Goal: Information Seeking & Learning: Learn about a topic

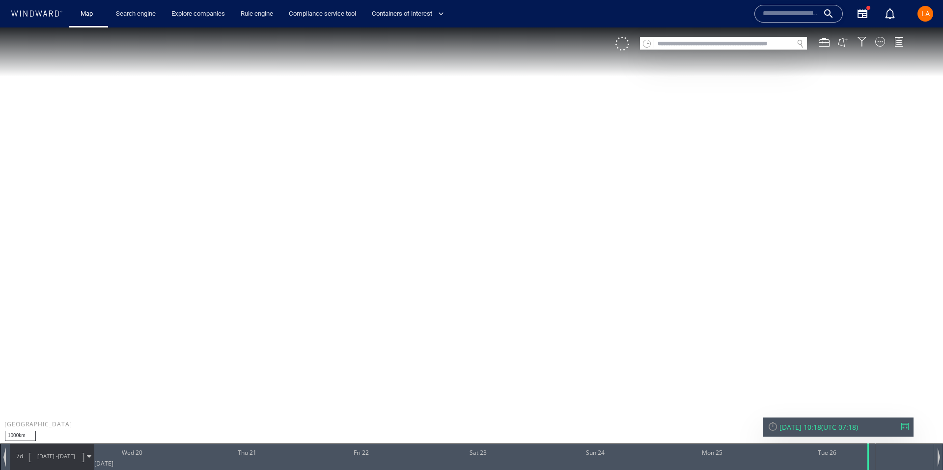
click at [728, 44] on input "text" at bounding box center [723, 43] width 139 height 13
paste input "*******"
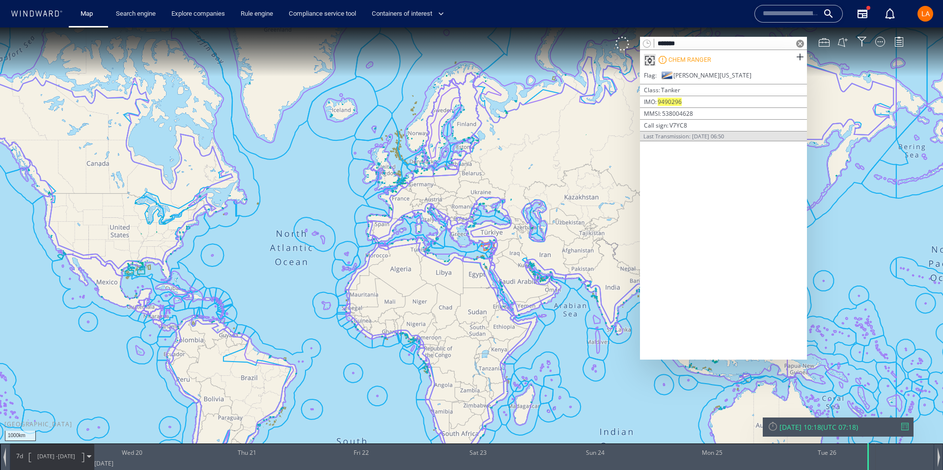
type input "*******"
click at [750, 56] on div "CHEM RANGER" at bounding box center [723, 60] width 167 height 20
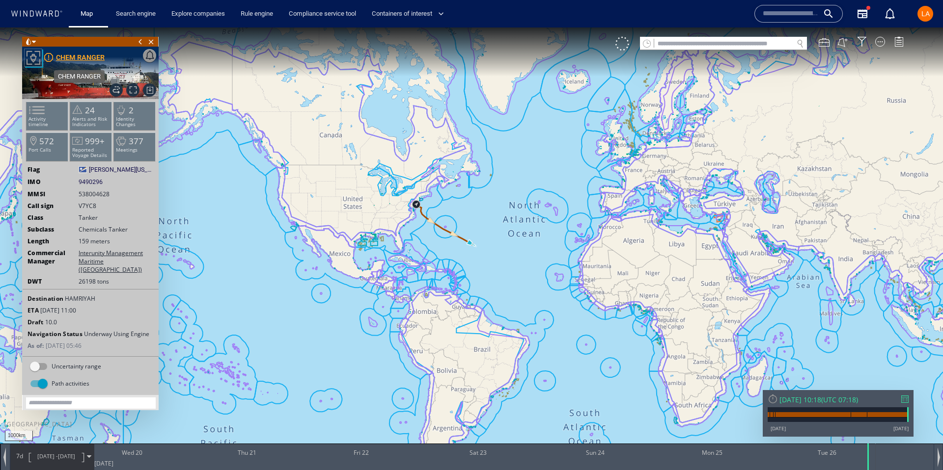
click at [75, 60] on div "CHEM RANGER" at bounding box center [80, 58] width 49 height 12
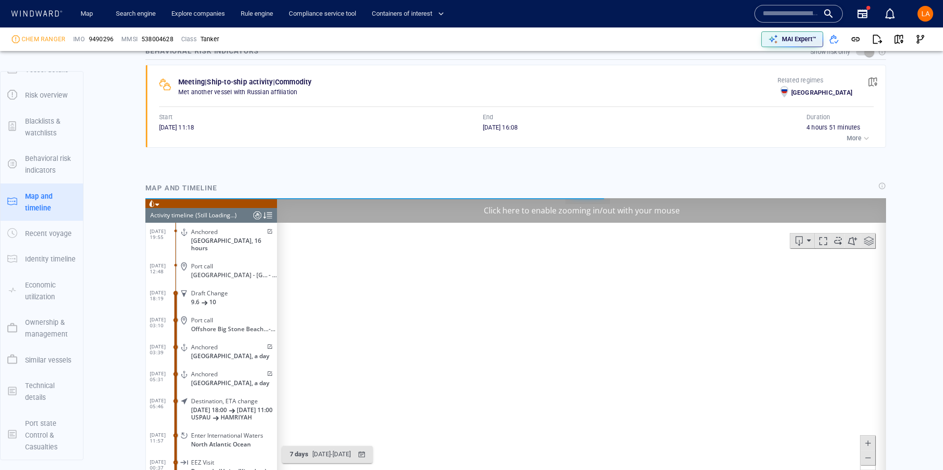
scroll to position [8117, 0]
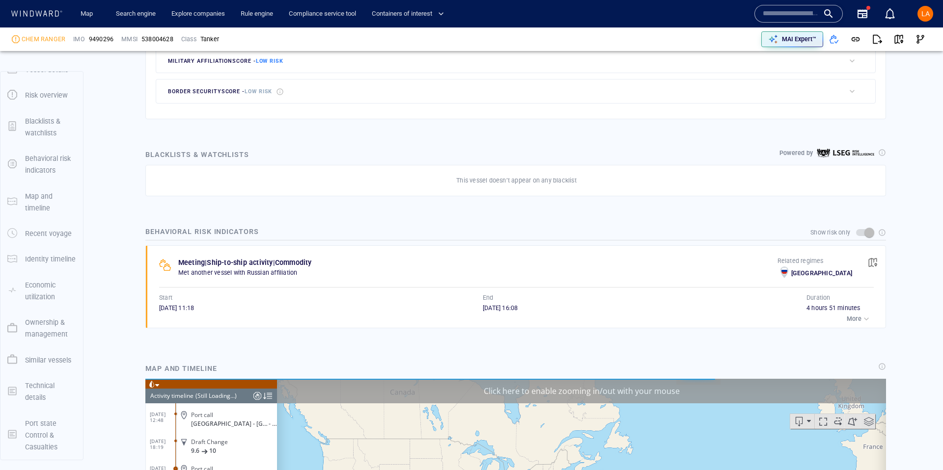
scroll to position [412, 0]
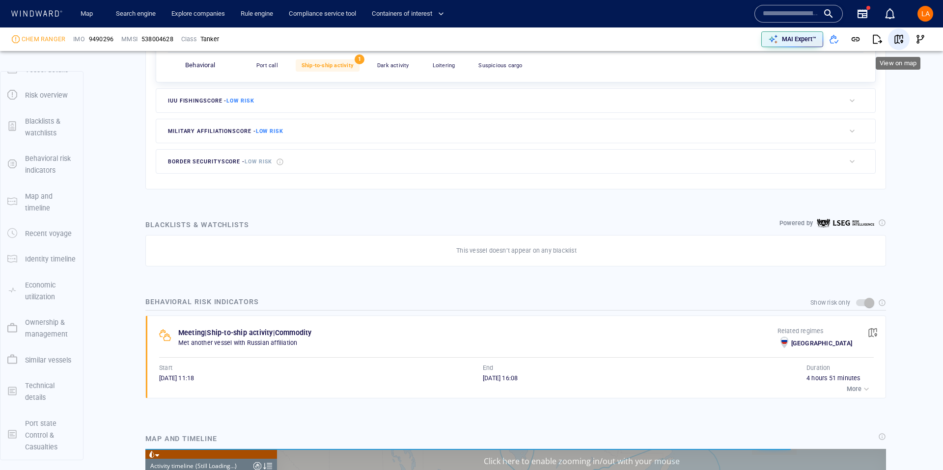
click at [902, 41] on span "button" at bounding box center [899, 39] width 10 height 10
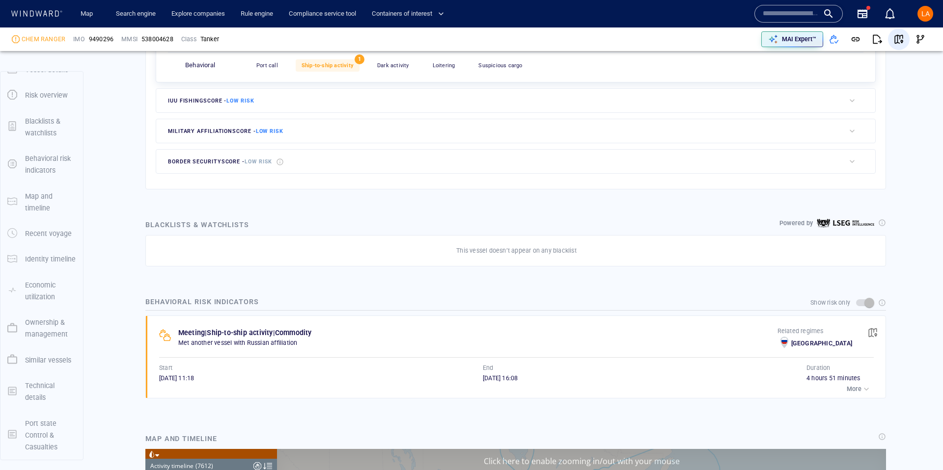
scroll to position [205352, 0]
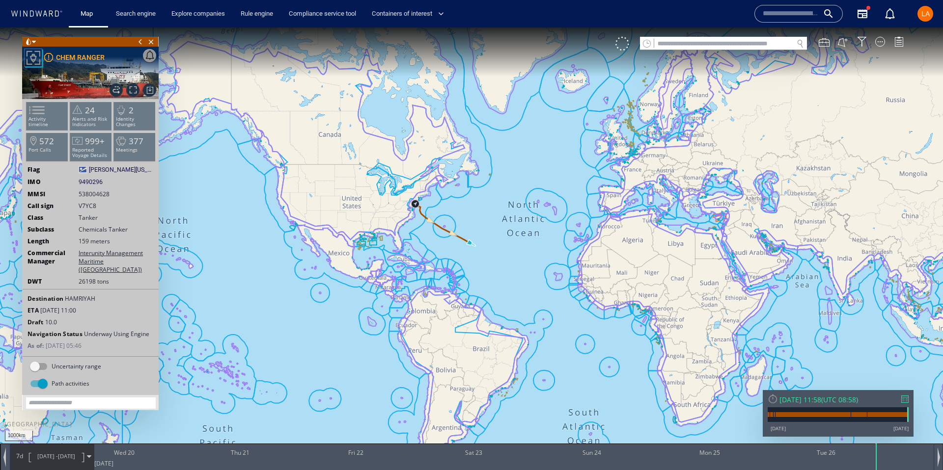
click at [812, 397] on div "[DATE] 11:58" at bounding box center [800, 399] width 42 height 9
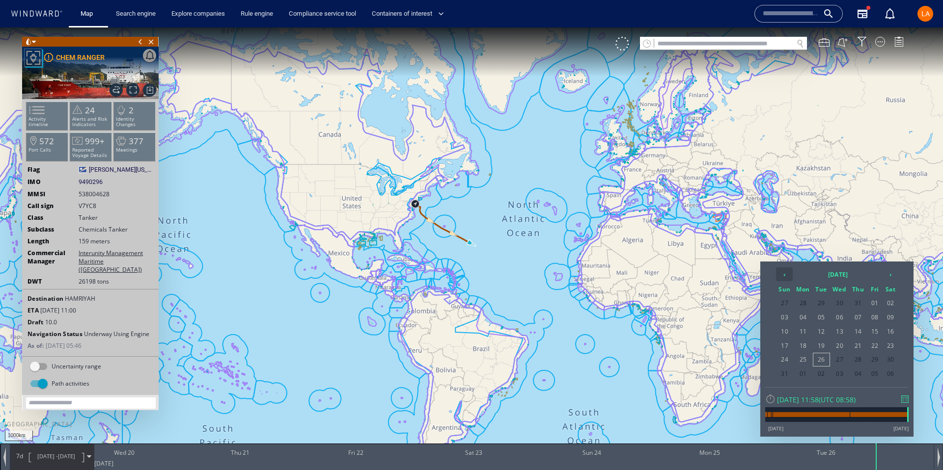
click at [782, 277] on th "‹" at bounding box center [784, 275] width 17 height 14
click at [873, 332] on span "13" at bounding box center [874, 332] width 15 height 13
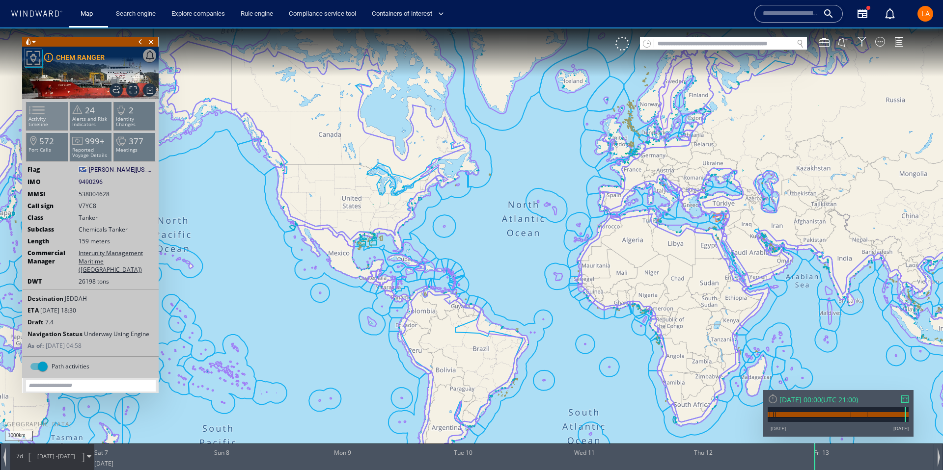
click at [60, 122] on p "Activity timeline" at bounding box center [48, 121] width 42 height 11
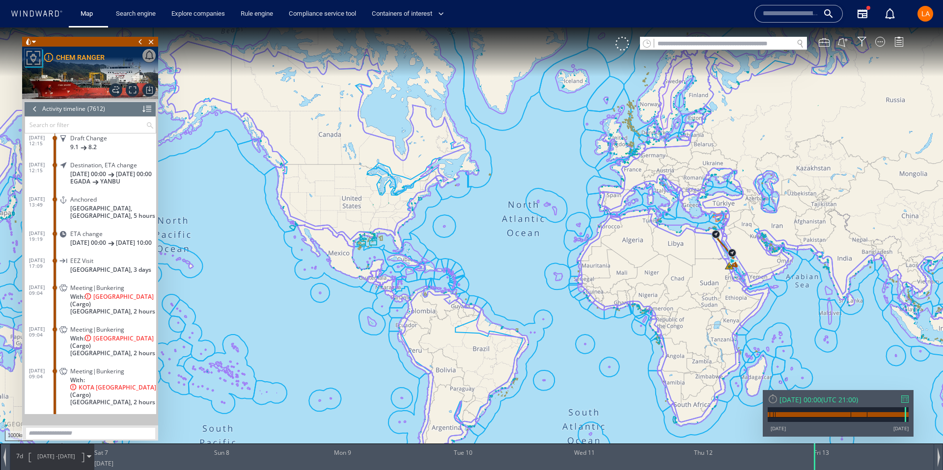
scroll to position [198198, 0]
click at [67, 310] on div "Meeting|Bunkering With: ISTANBUL BRIDGE (Cargo) Saudi Arabia, 2 hours" at bounding box center [106, 300] width 99 height 37
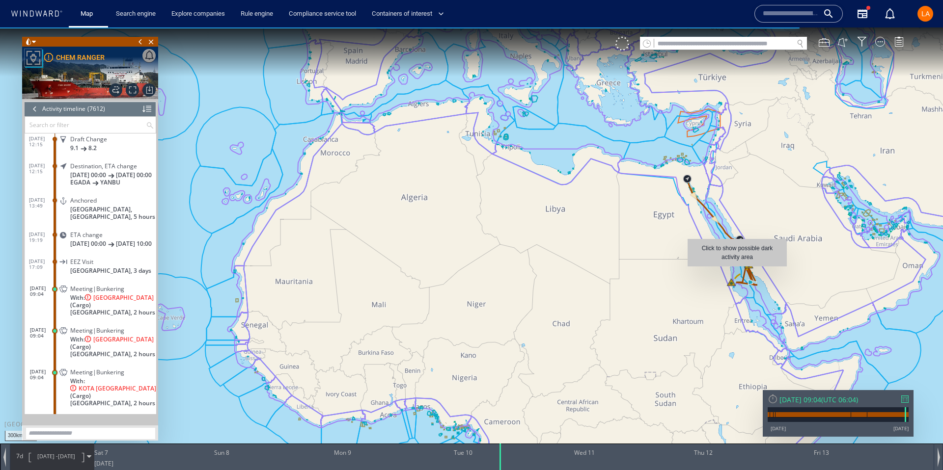
drag, startPoint x: 743, startPoint y: 273, endPoint x: 684, endPoint y: 270, distance: 59.5
click at [684, 270] on canvas "Map" at bounding box center [471, 244] width 943 height 433
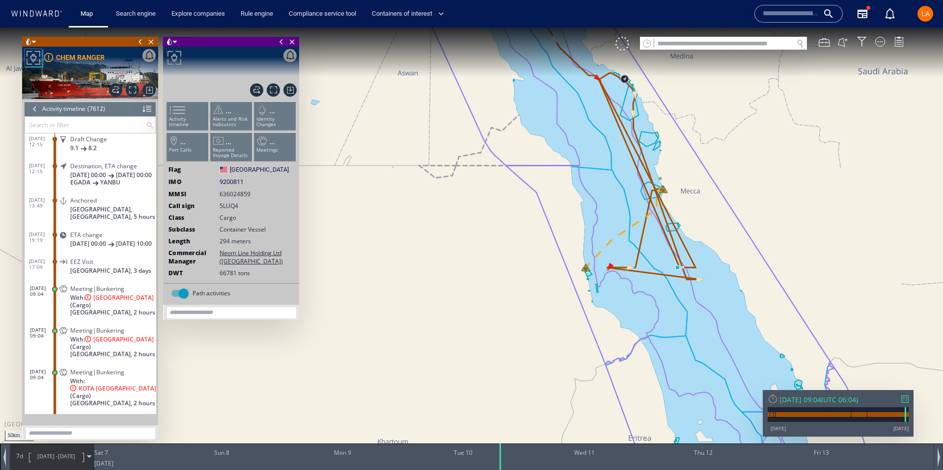
scroll to position [198320, 0]
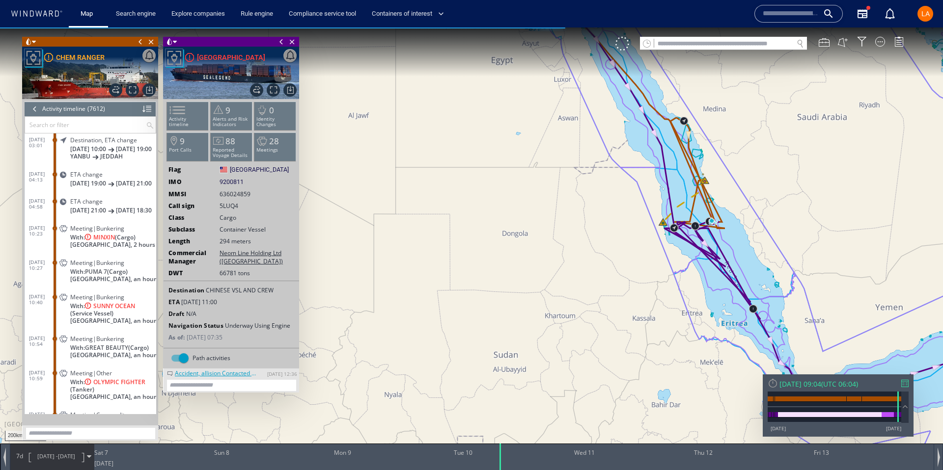
scroll to position [198608, 0]
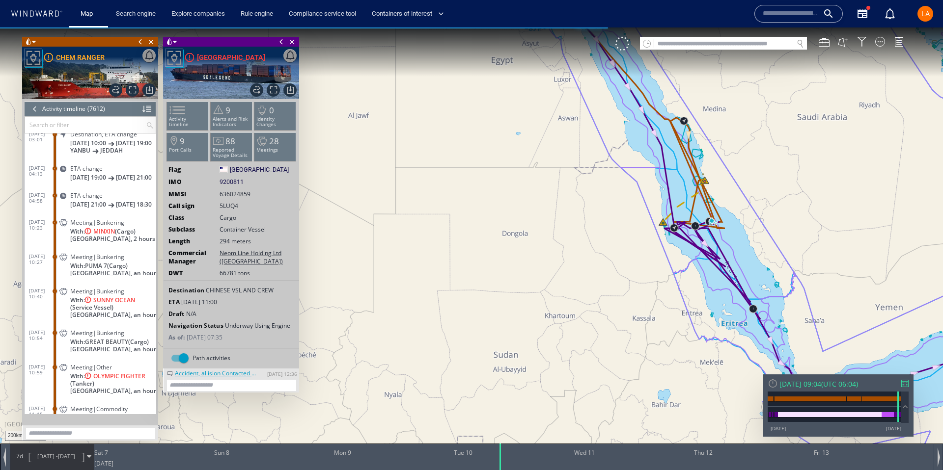
click at [40, 235] on dt "12/06/25 10:23" at bounding box center [42, 223] width 26 height 23
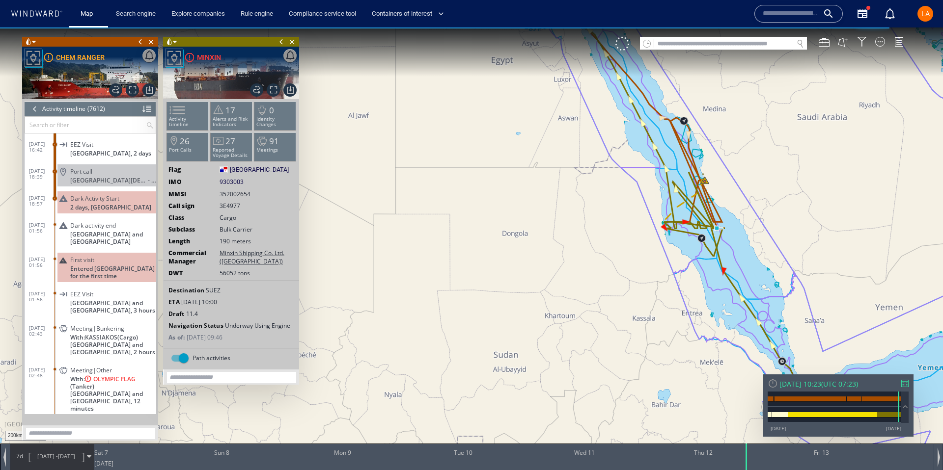
scroll to position [198916, 0]
click at [31, 367] on span "15/06/25 02:48" at bounding box center [42, 373] width 26 height 12
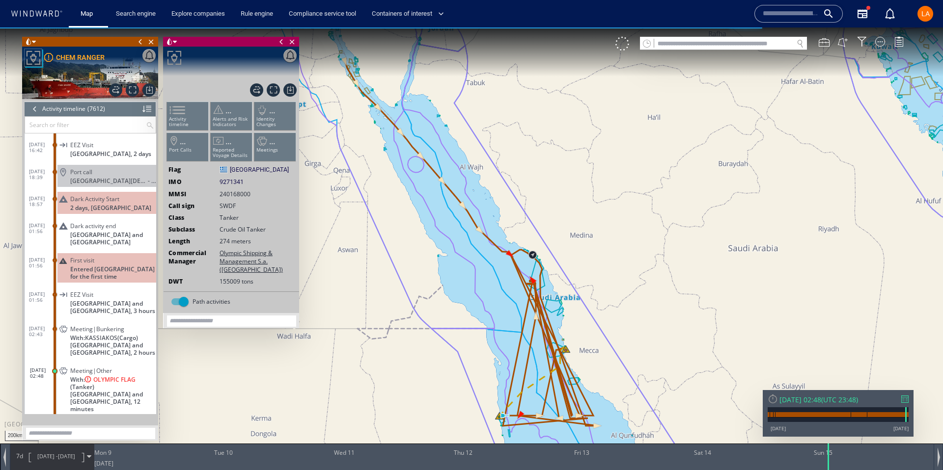
scroll to position [199077, 0]
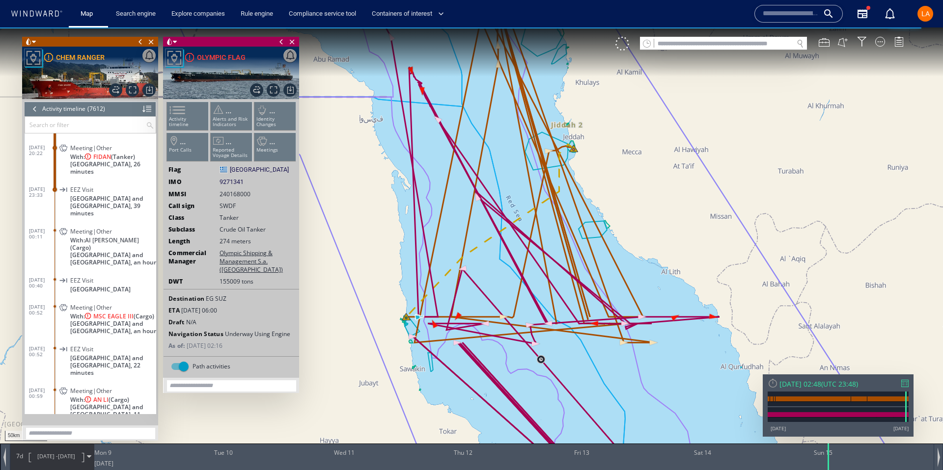
scroll to position [199337, 0]
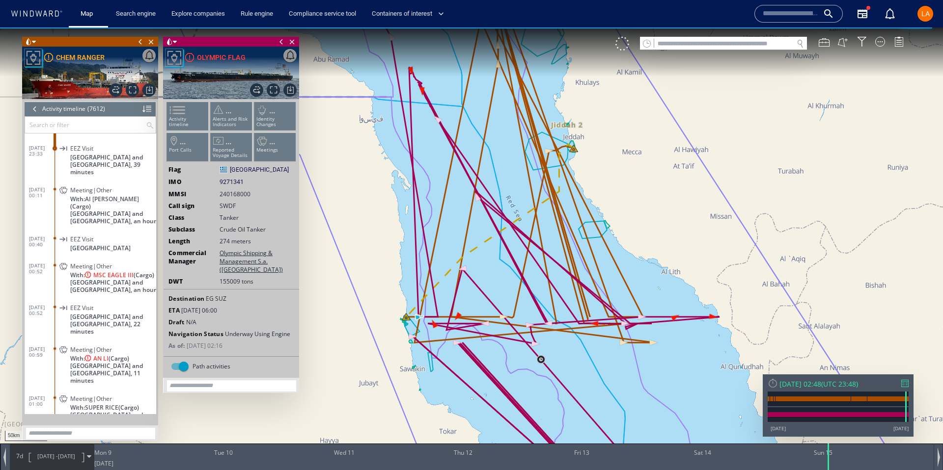
click at [42, 256] on dl "16/06/25 00:52 Meeting|Other With: MSC EAGLE III (Cargo) Sudan and South Sudan,…" at bounding box center [92, 277] width 127 height 42
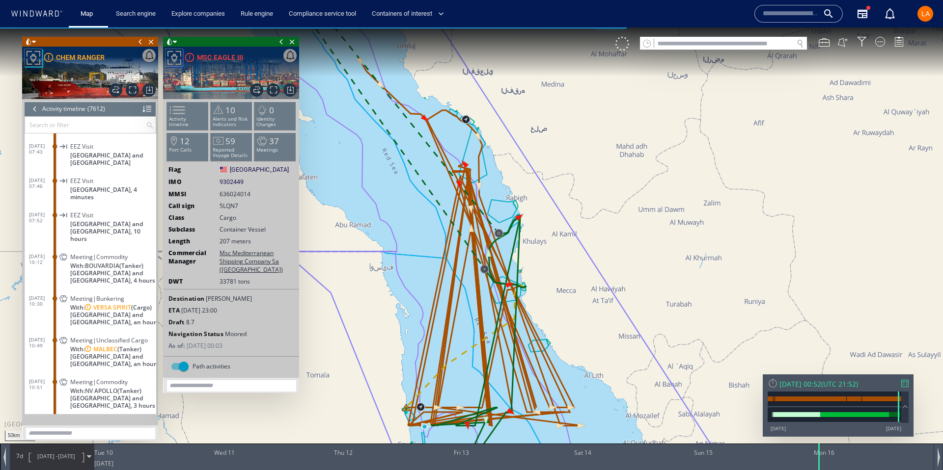
scroll to position [199932, 0]
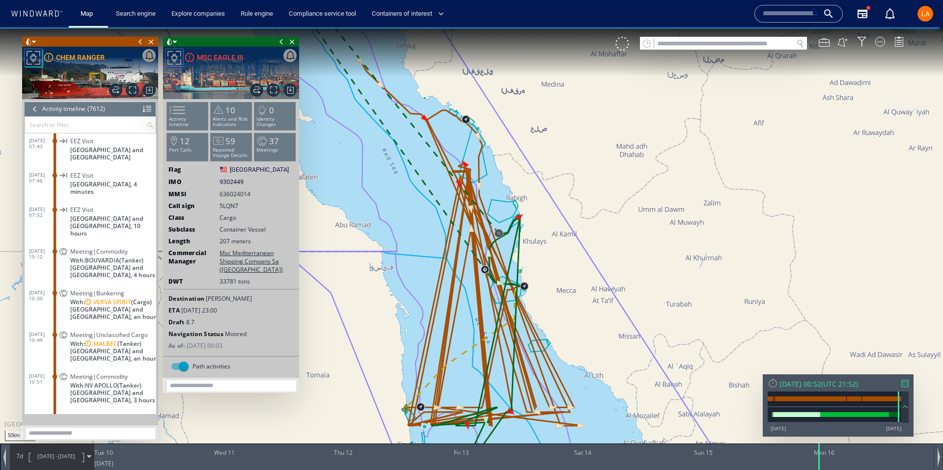
click at [43, 283] on dl "16/06/25 10:30 Meeting|Bunkering With: VERSA SPIRIT (Cargo) Sudan and South Sud…" at bounding box center [92, 304] width 127 height 42
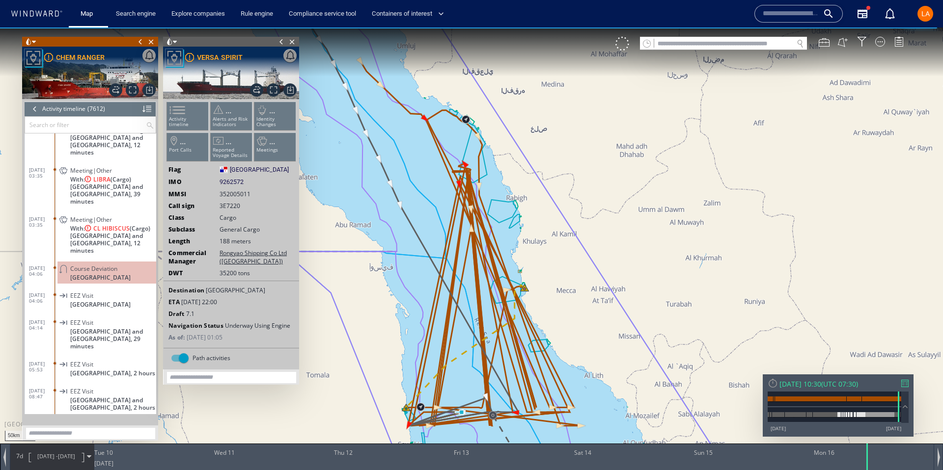
scroll to position [200381, 0]
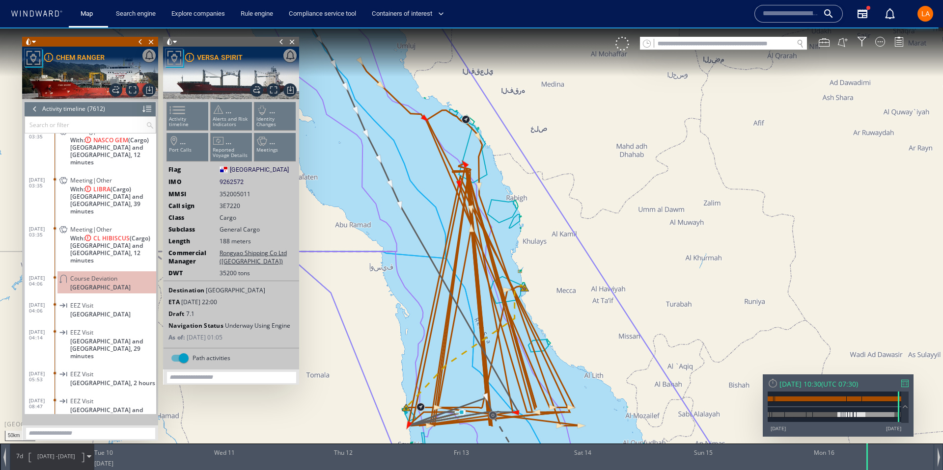
click at [45, 219] on dt "17/06/25 03:35" at bounding box center [42, 230] width 26 height 23
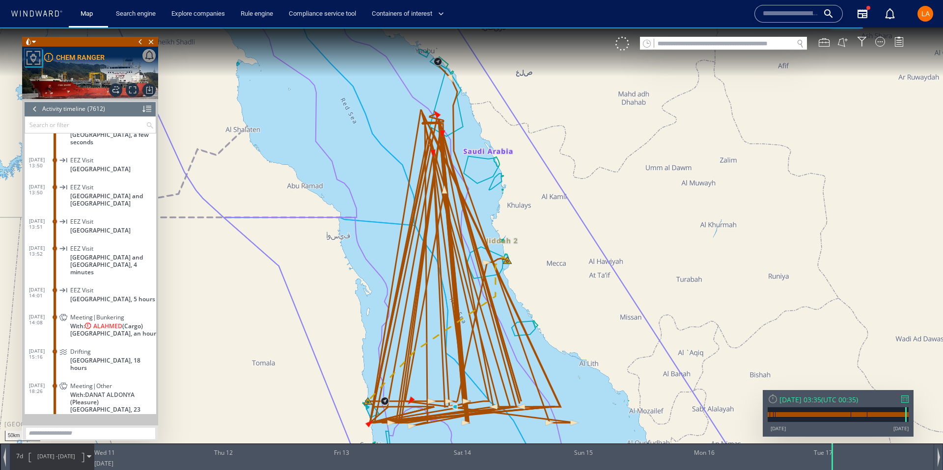
scroll to position [200679, 0]
click at [43, 304] on dt "17/06/25 14:08" at bounding box center [42, 315] width 26 height 23
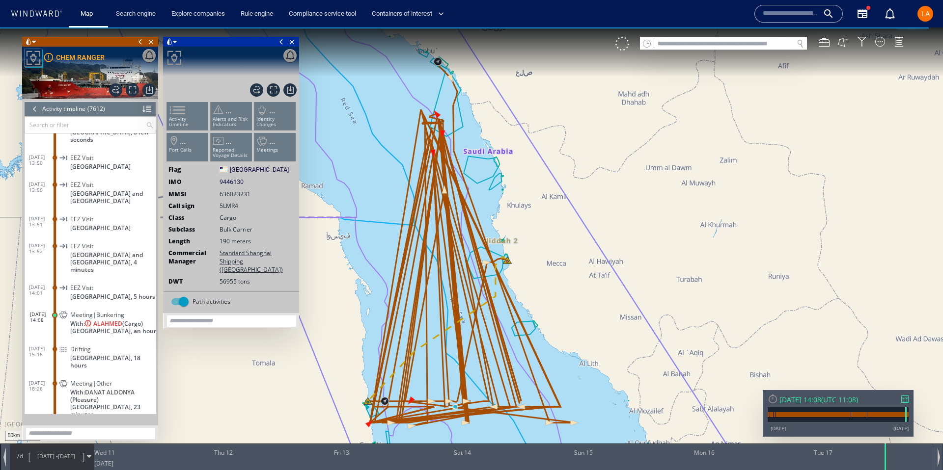
scroll to position [200805, 0]
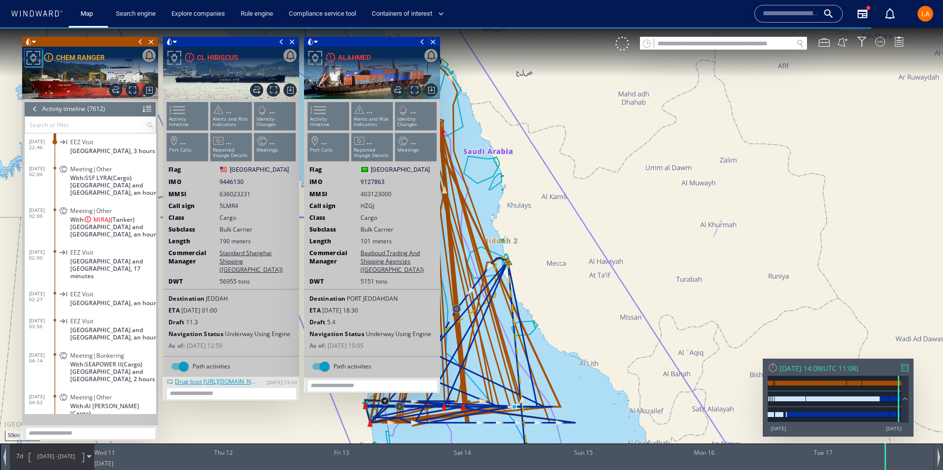
scroll to position [201079, 0]
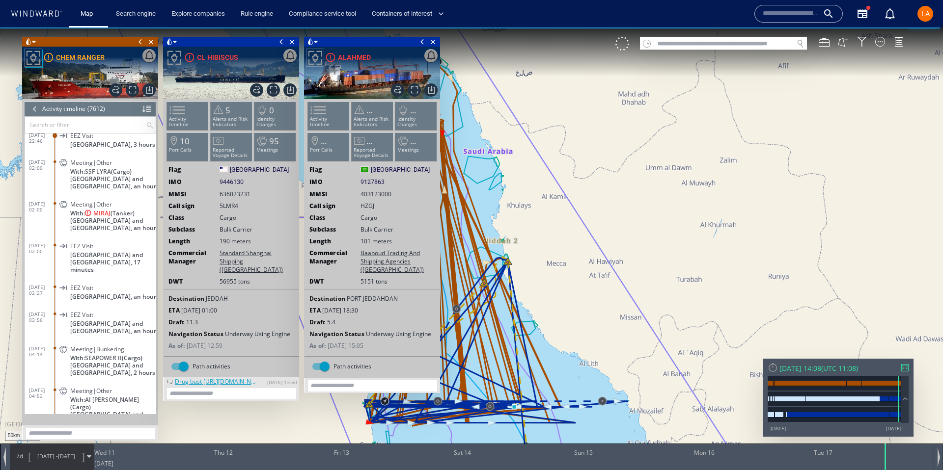
click at [62, 197] on div "Meeting|Other With: MIRAJ (Tanker) Sudan and South Sudan, an hour" at bounding box center [106, 215] width 99 height 37
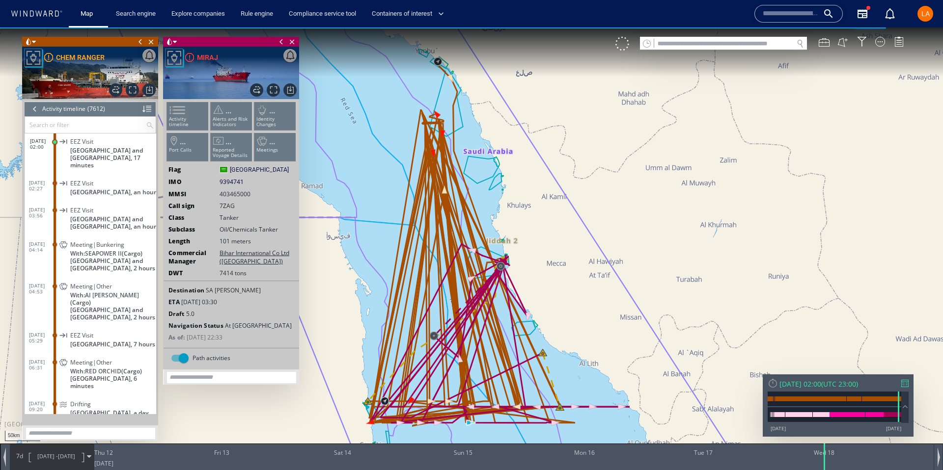
scroll to position [201218, 0]
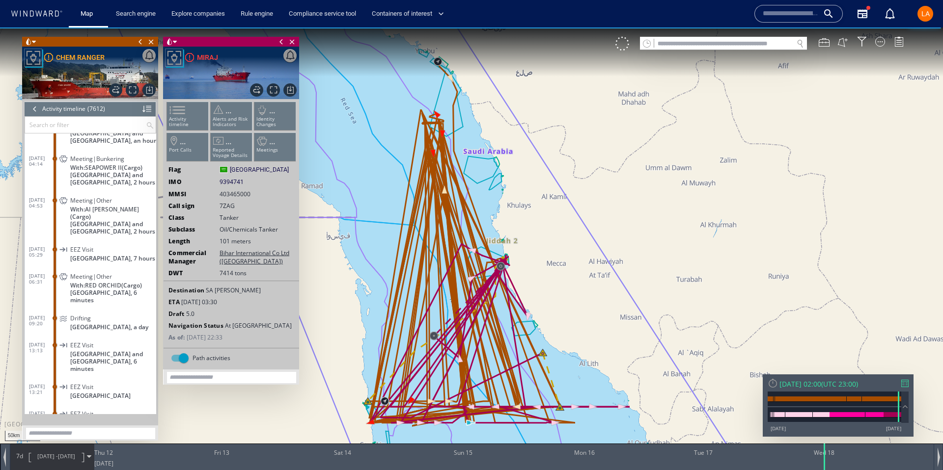
click at [48, 205] on dt "18/06/25 04:53" at bounding box center [42, 201] width 26 height 23
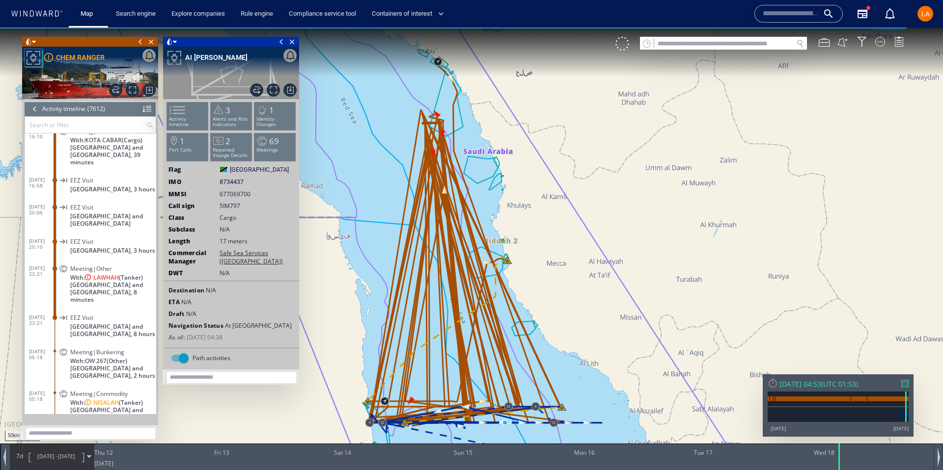
scroll to position [201634, 0]
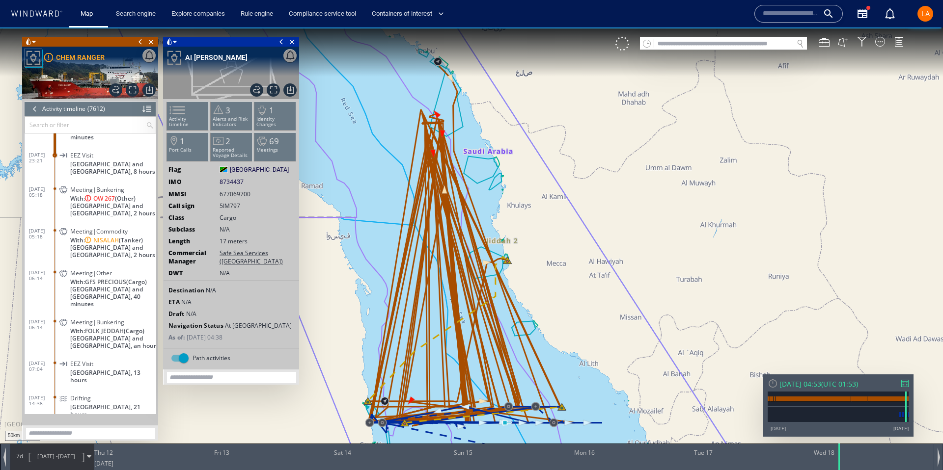
click at [30, 235] on dl "19/06/25 05:18 Meeting|Commodity With: NISALAH (Tanker) Sudan and South Sudan, …" at bounding box center [92, 242] width 127 height 42
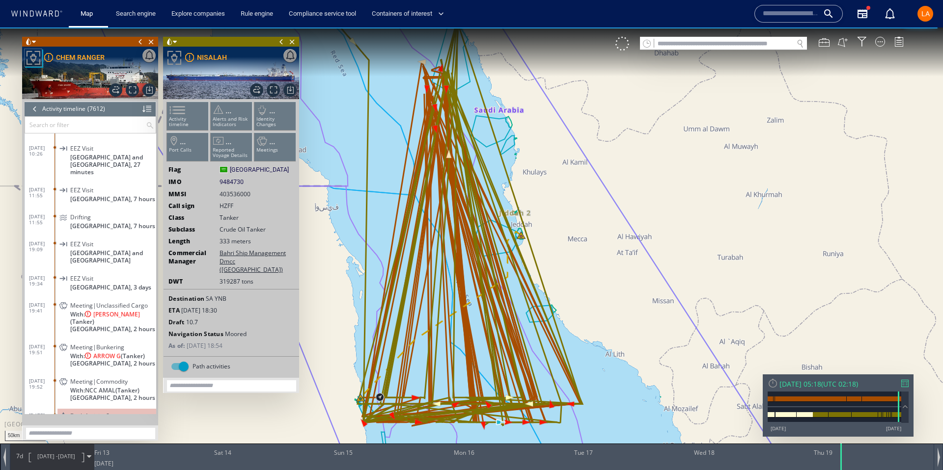
scroll to position [202154, 0]
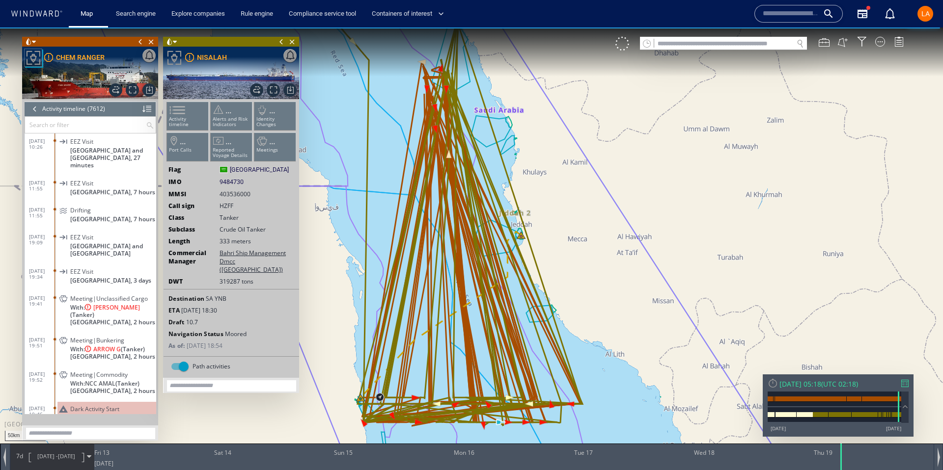
click at [35, 295] on span "[DATE] 19:41" at bounding box center [42, 301] width 26 height 12
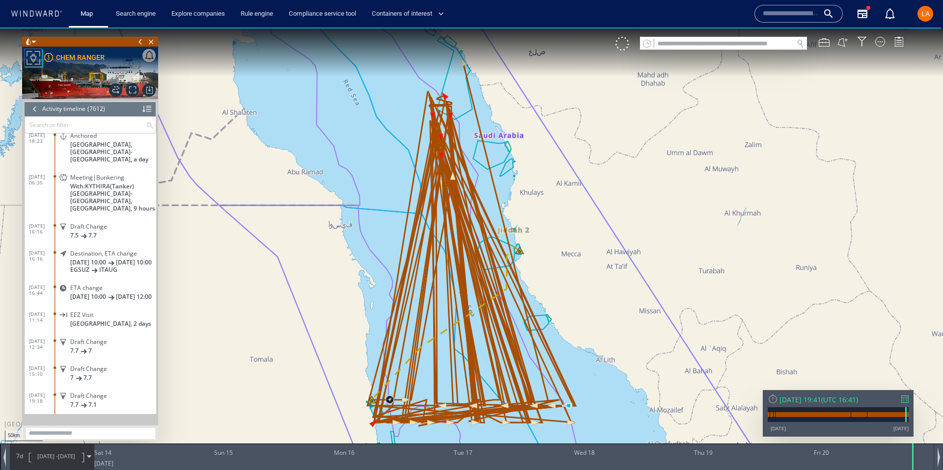
scroll to position [202627, 0]
click at [37, 170] on span "[DATE] 06:35" at bounding box center [42, 176] width 26 height 12
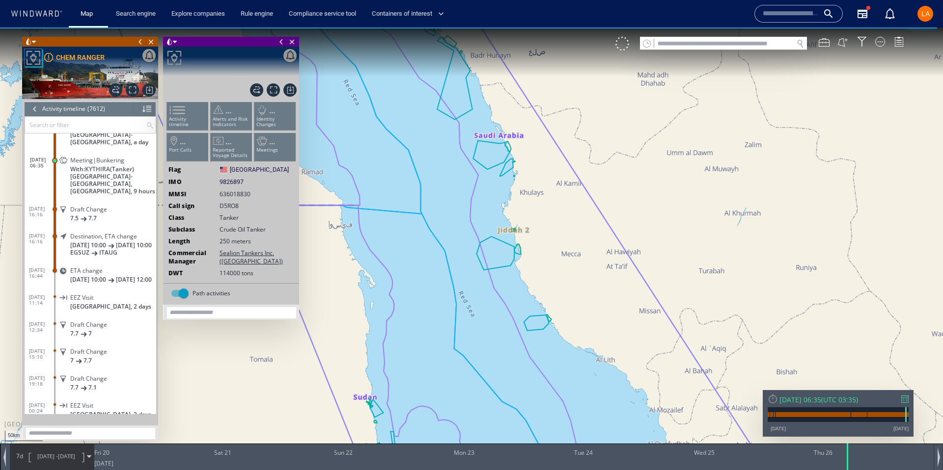
scroll to position [202639, 0]
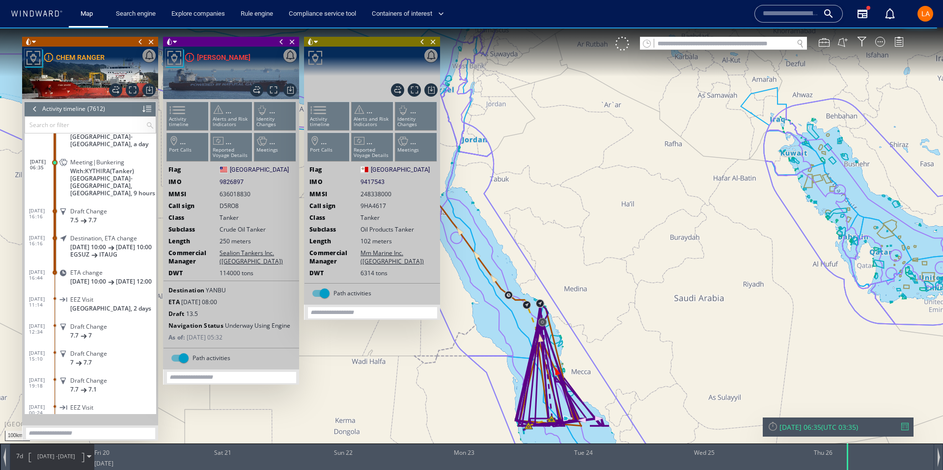
scroll to position [202642, 0]
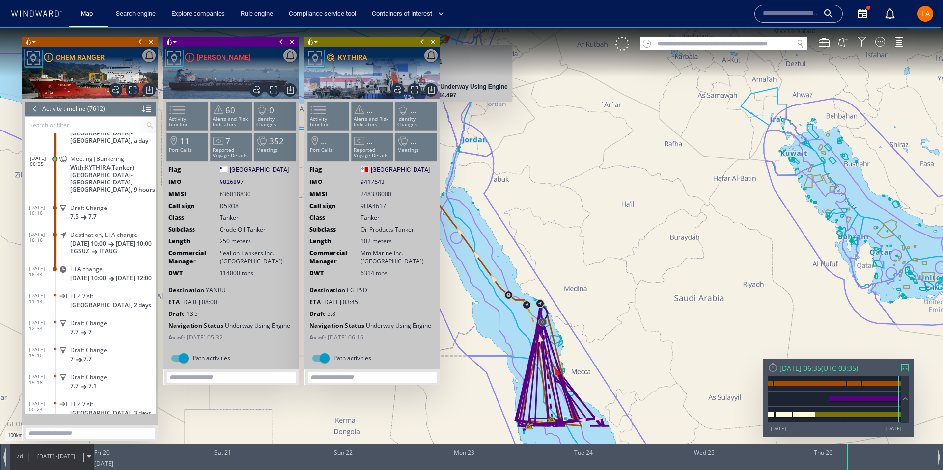
drag, startPoint x: 432, startPoint y: 42, endPoint x: 424, endPoint y: 43, distance: 8.0
click at [432, 42] on span "Close vessel card" at bounding box center [433, 42] width 11 height 10
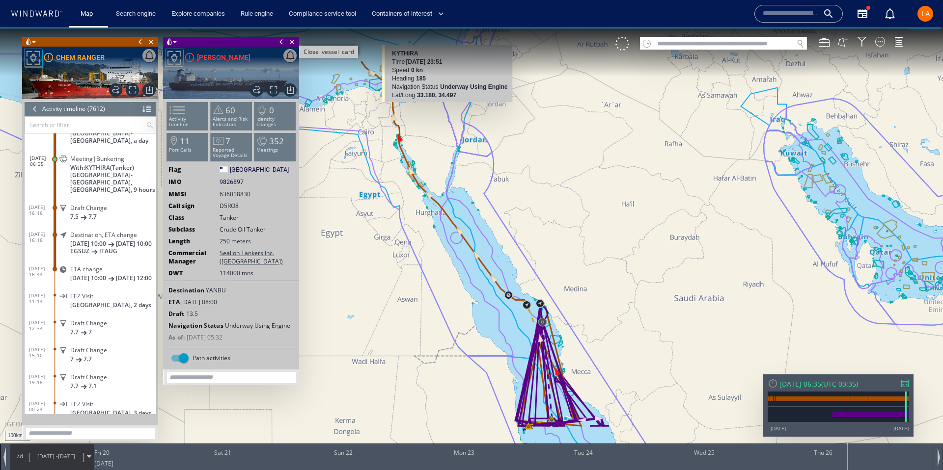
click at [290, 42] on span "Close vessel card" at bounding box center [292, 42] width 11 height 10
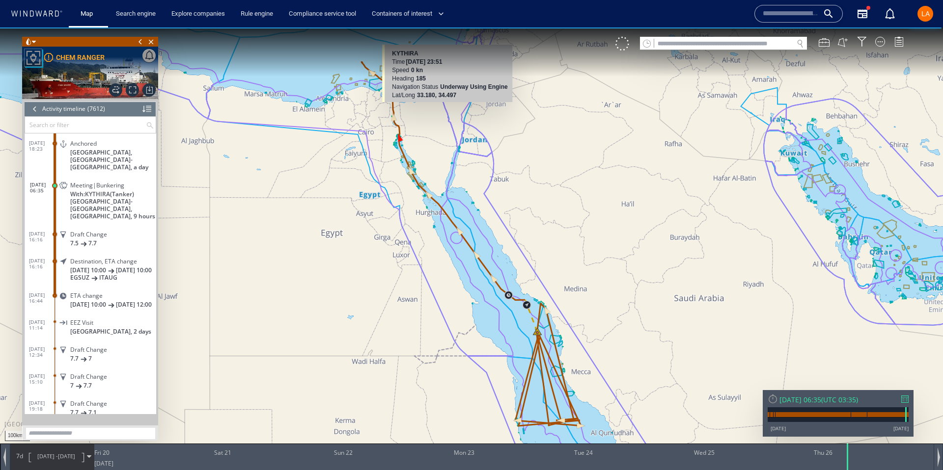
scroll to position [202613, 0]
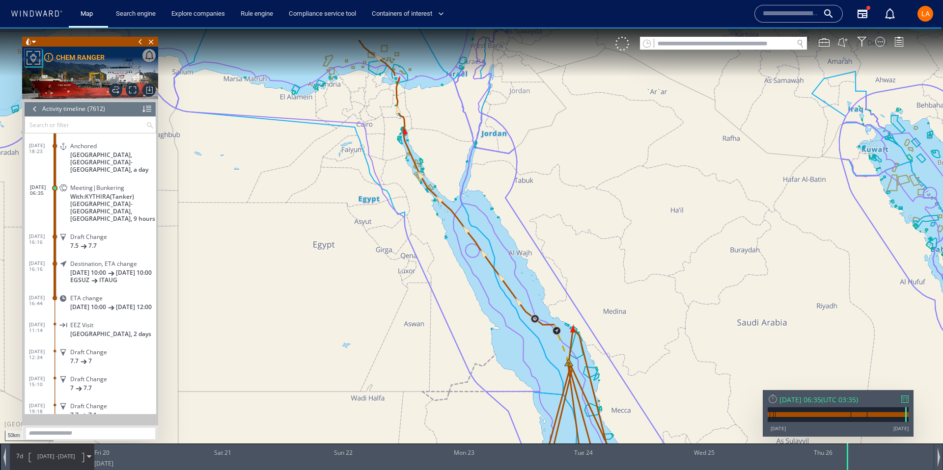
drag, startPoint x: 368, startPoint y: 170, endPoint x: 351, endPoint y: 354, distance: 184.5
click at [351, 356] on canvas "Map" at bounding box center [471, 244] width 943 height 433
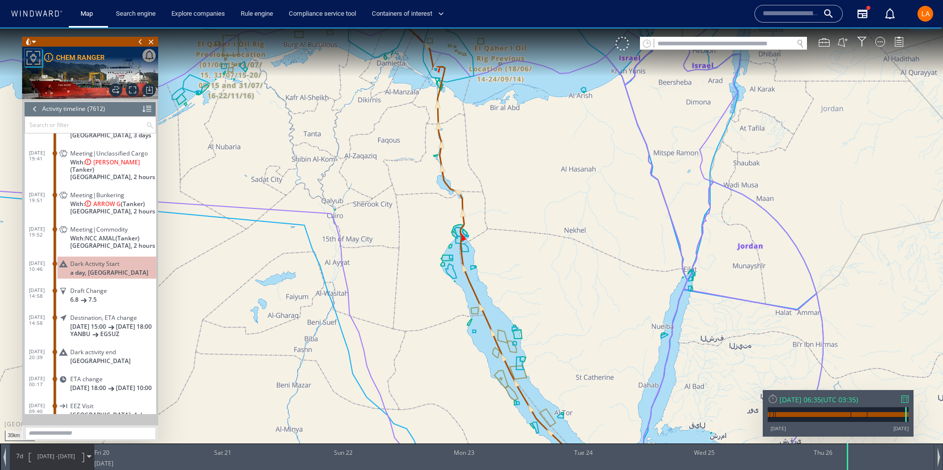
scroll to position [202263, 0]
click at [77, 200] on span "With: ARROW G (Tanker)" at bounding box center [107, 203] width 75 height 7
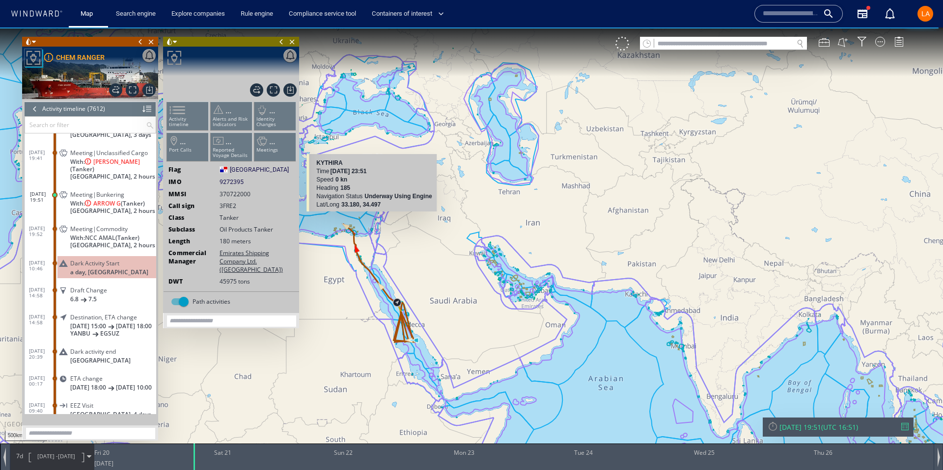
scroll to position [202291, 0]
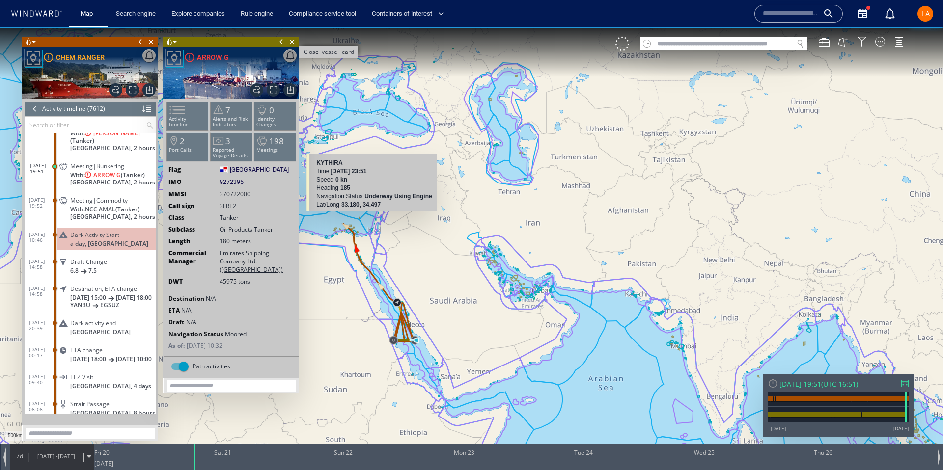
click at [291, 40] on span "Close vessel card" at bounding box center [292, 42] width 11 height 10
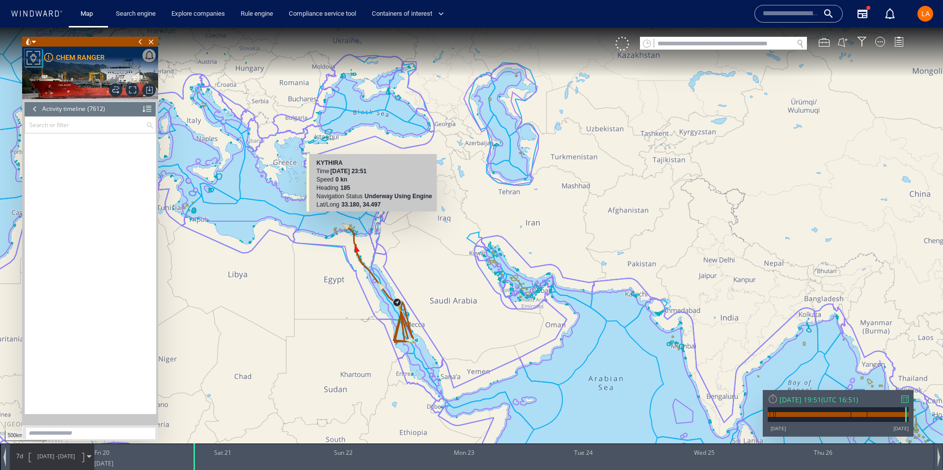
scroll to position [202291, 0]
